Goal: Information Seeking & Learning: Check status

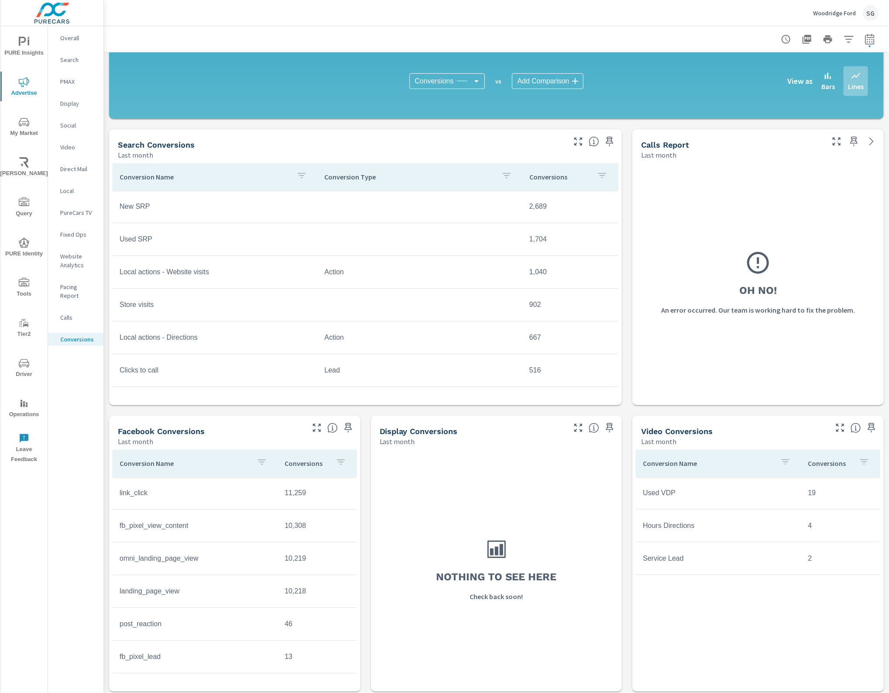
scroll to position [289, 0]
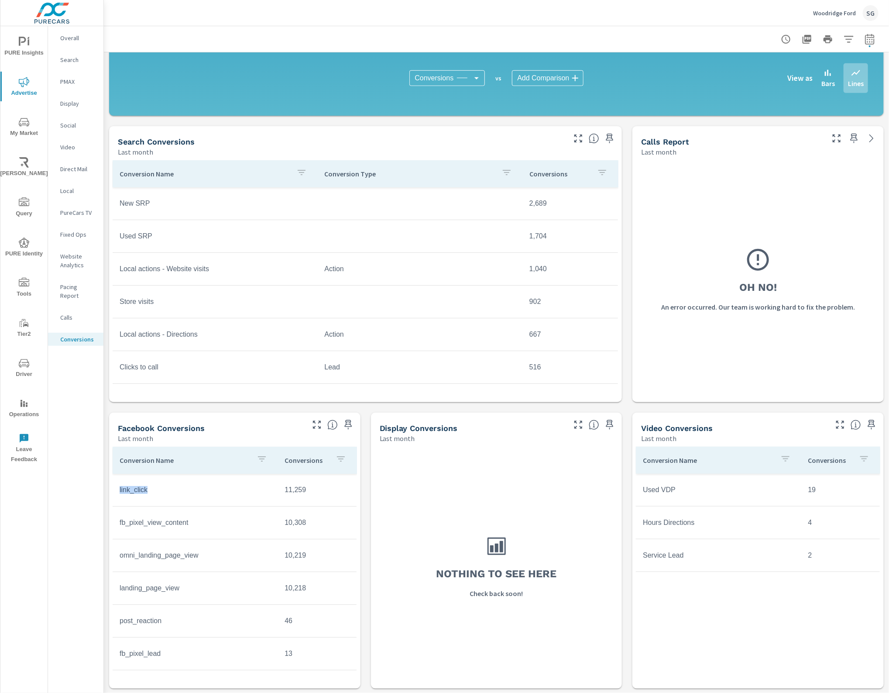
drag, startPoint x: 138, startPoint y: 494, endPoint x: 114, endPoint y: 495, distance: 24.0
click at [114, 495] on td "link_click" at bounding box center [195, 490] width 165 height 22
copy td "link_click"
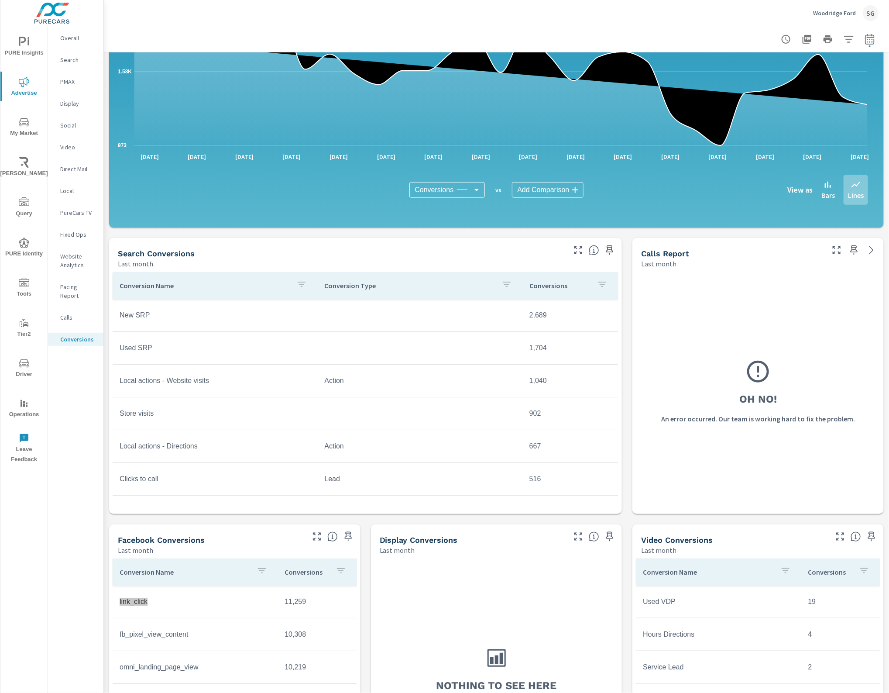
scroll to position [17, 0]
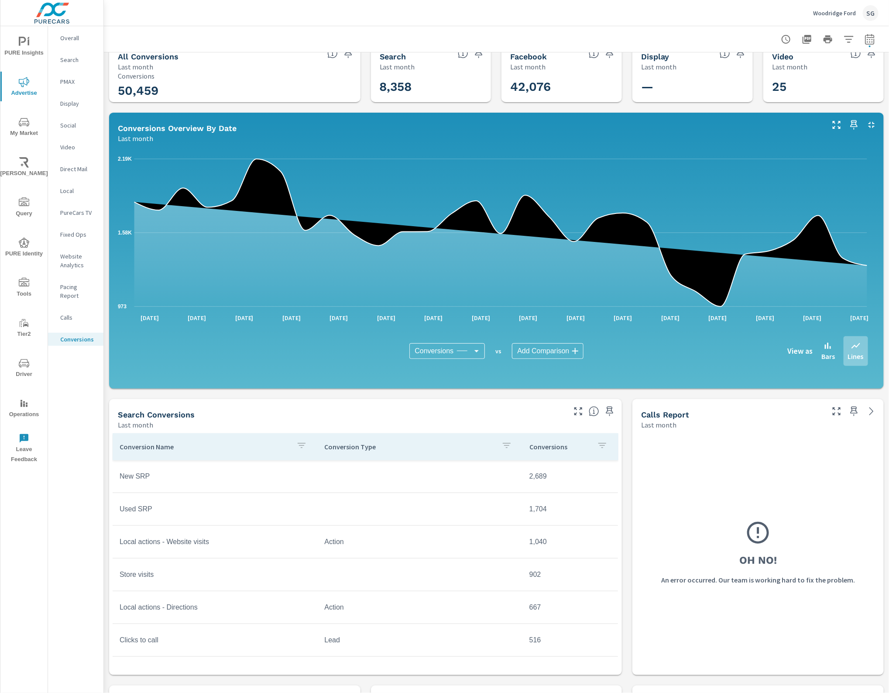
click at [71, 125] on p "Social" at bounding box center [78, 125] width 36 height 9
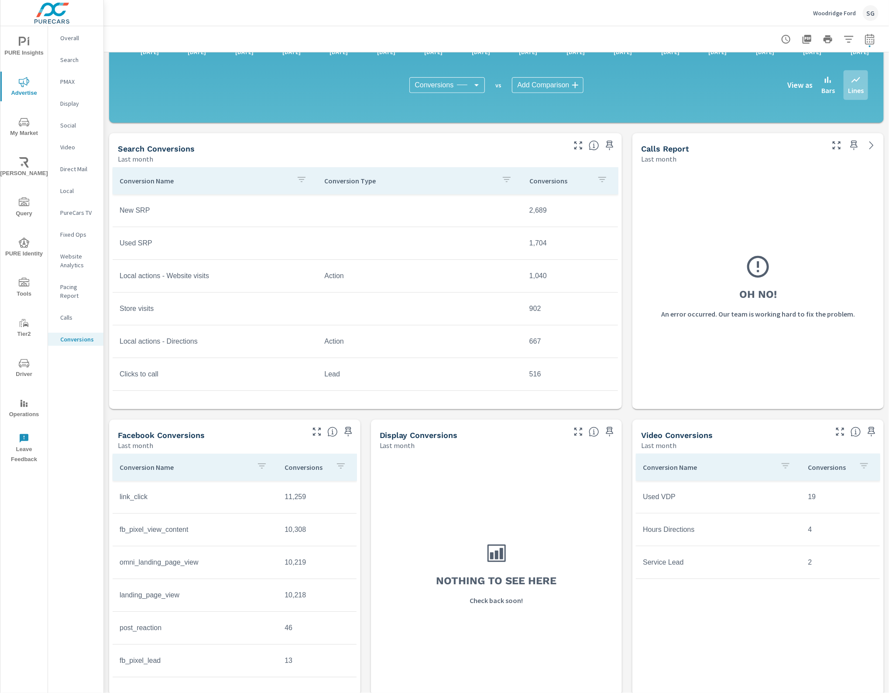
scroll to position [289, 0]
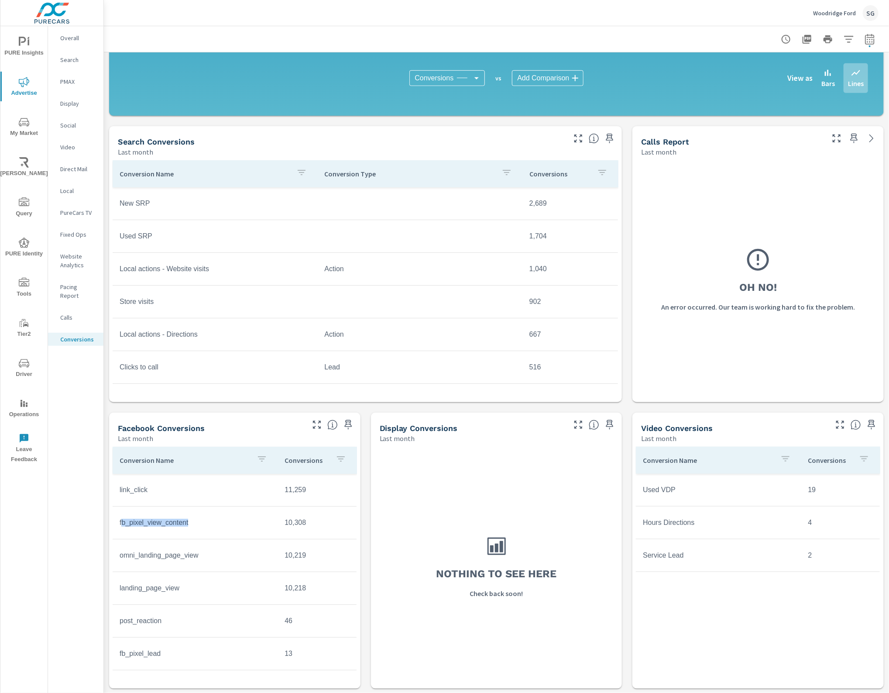
drag, startPoint x: 173, startPoint y: 524, endPoint x: 121, endPoint y: 525, distance: 52.0
click at [121, 525] on td "fb_pixel_view_content" at bounding box center [195, 523] width 165 height 22
copy td "b_pixel_view_content"
copy td "fb_pixel_view_content"
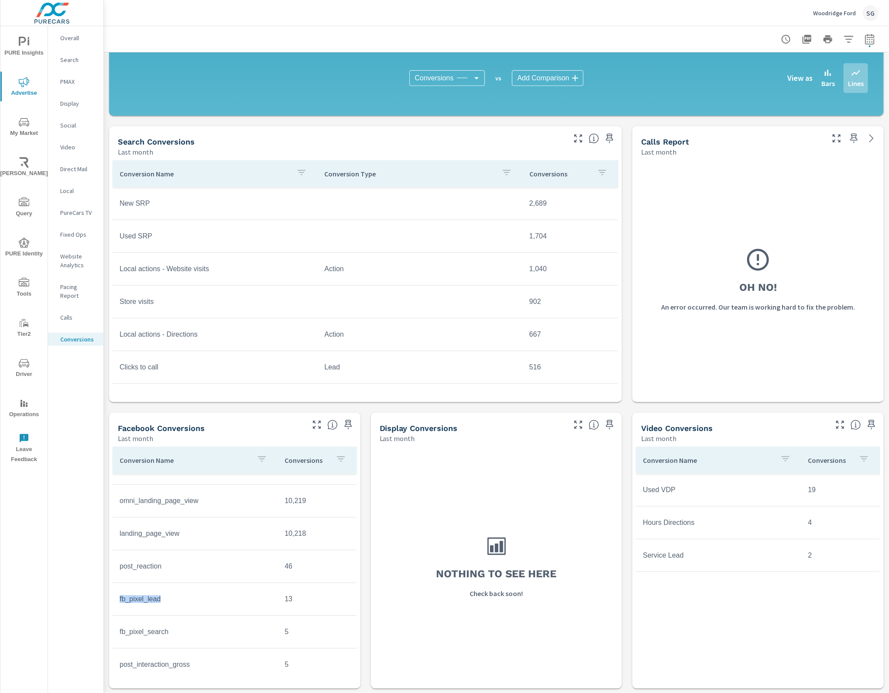
copy td "fb_pixel_lead"
drag, startPoint x: 169, startPoint y: 599, endPoint x: 22, endPoint y: 681, distance: 168.3
click at [53, 656] on div "PURE Insights Advertise My Market [PERSON_NAME] Query PURE Identity Tools Tier2…" at bounding box center [444, 346] width 889 height 693
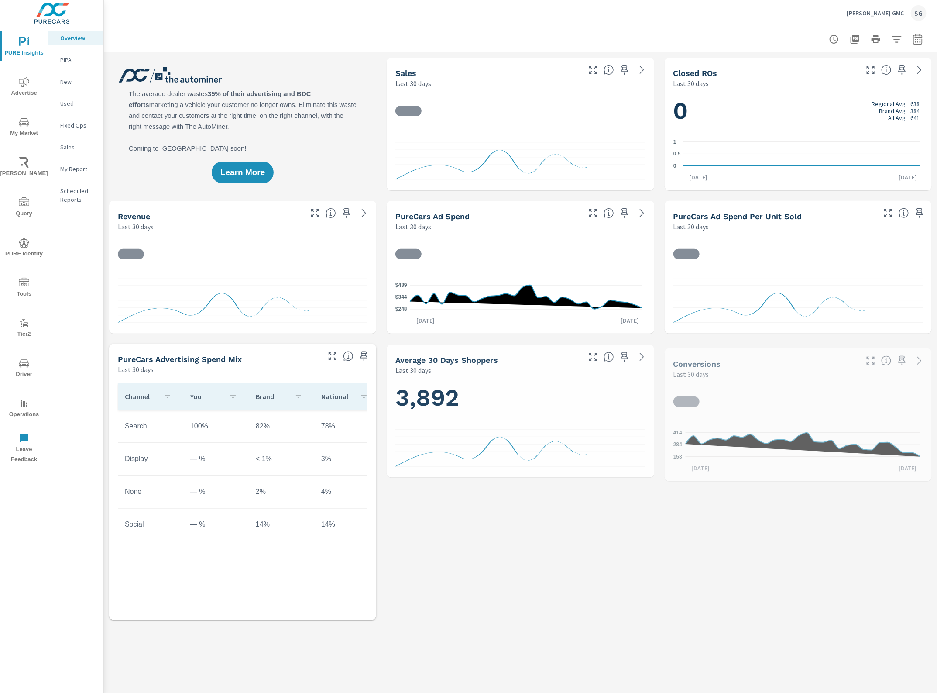
scroll to position [0, 0]
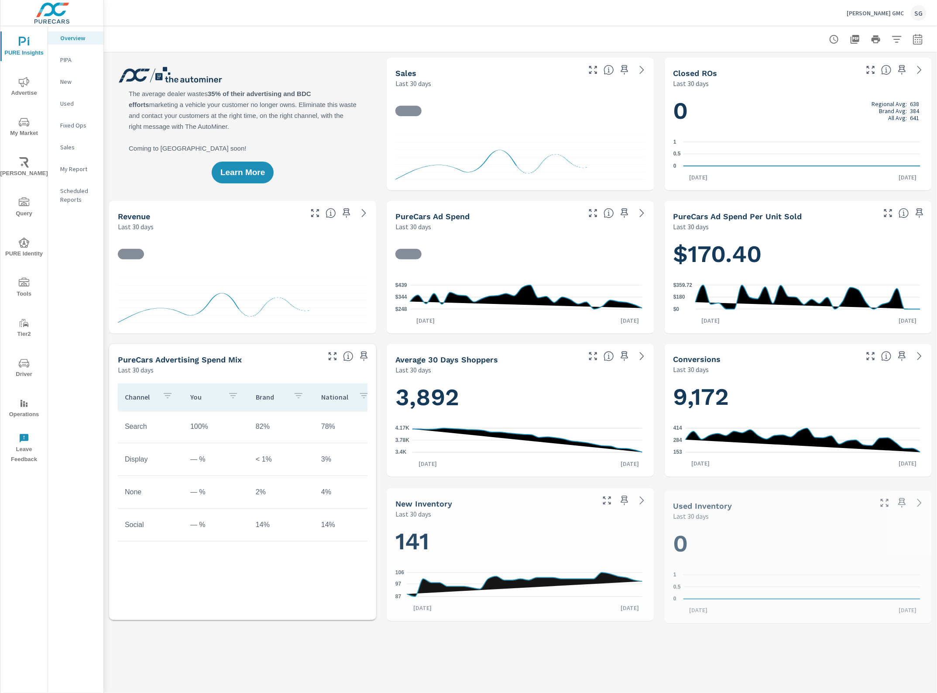
click at [28, 118] on icon "nav menu" at bounding box center [24, 122] width 10 height 10
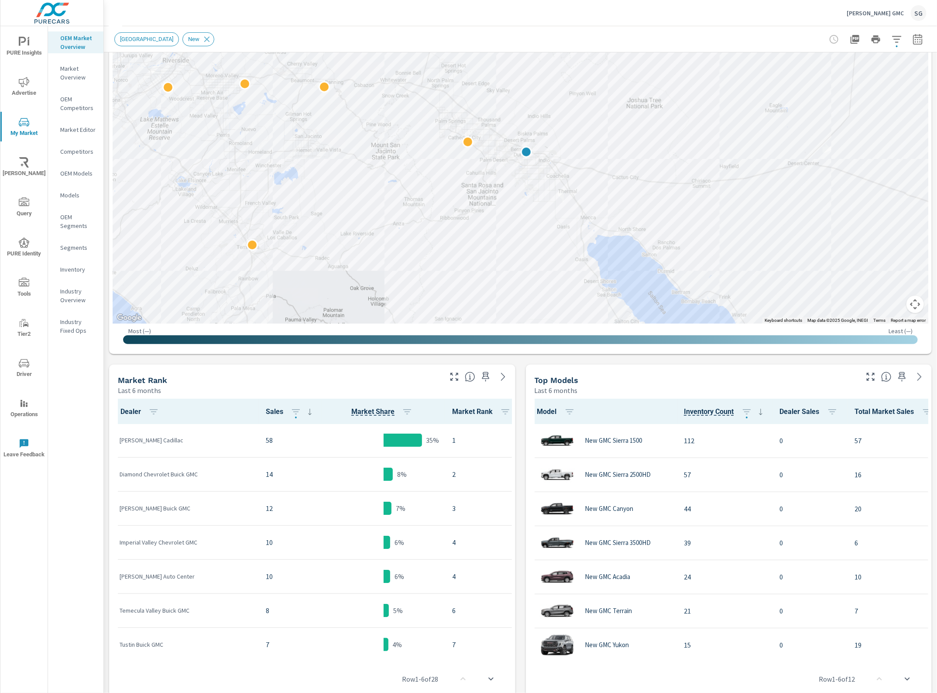
scroll to position [164, 0]
